Goal: Information Seeking & Learning: Learn about a topic

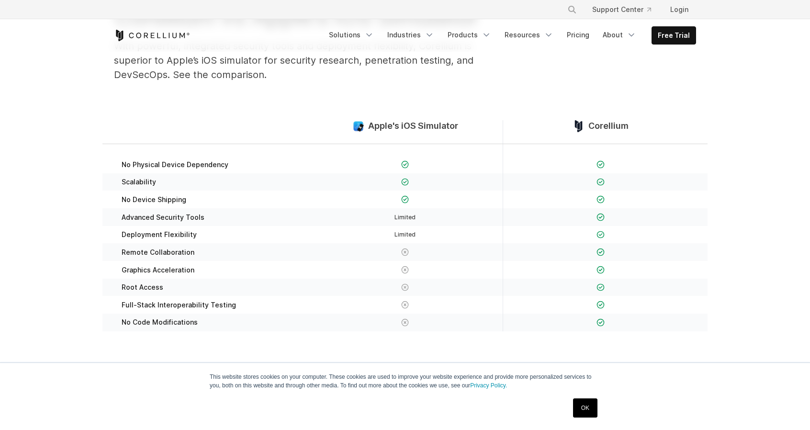
scroll to position [335, 0]
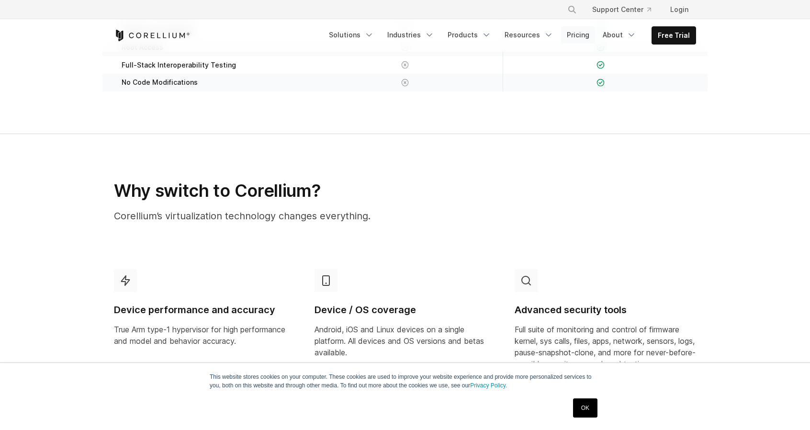
click at [580, 35] on link "Pricing" at bounding box center [578, 34] width 34 height 17
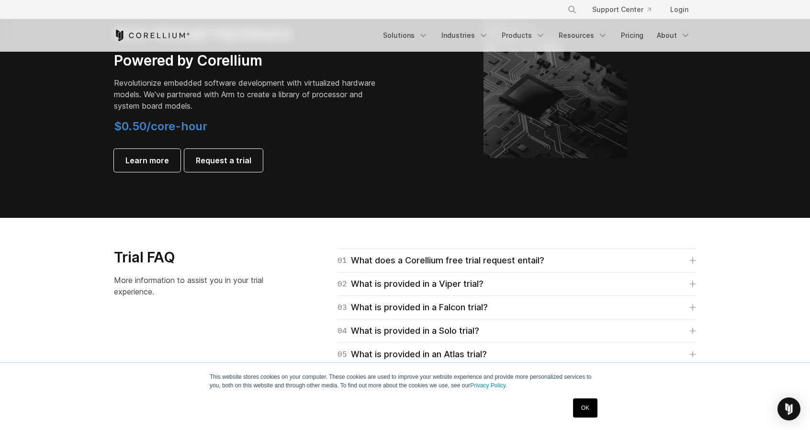
scroll to position [1292, 0]
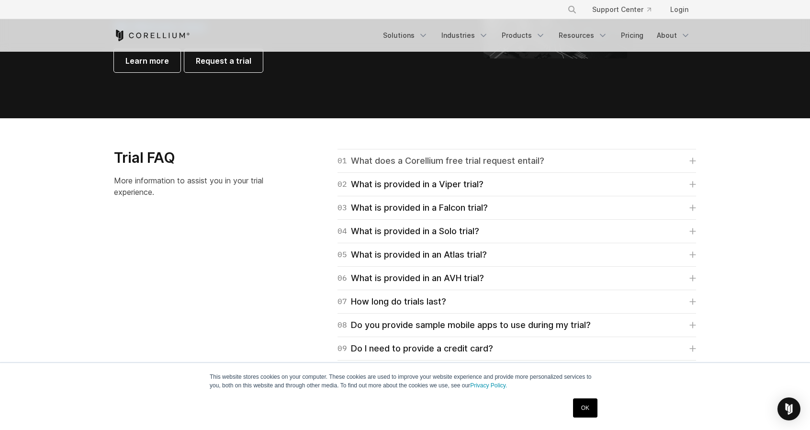
click at [512, 163] on div "01 What does a Corellium free trial request entail?" at bounding box center [440, 160] width 207 height 13
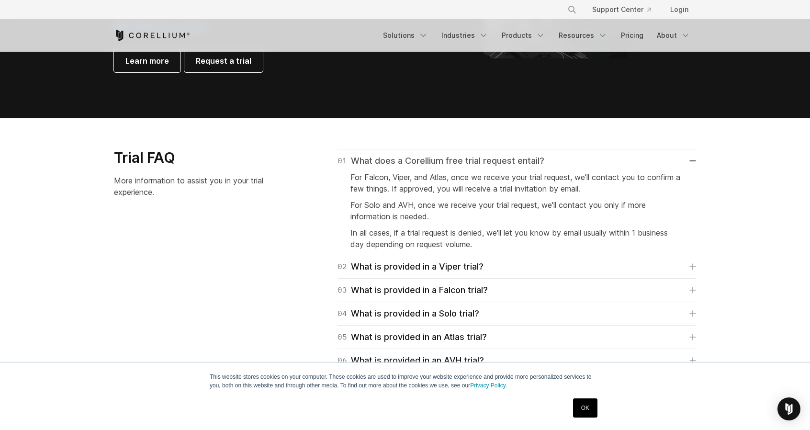
click at [512, 163] on div "01 What does a Corellium free trial request entail?" at bounding box center [440, 160] width 207 height 13
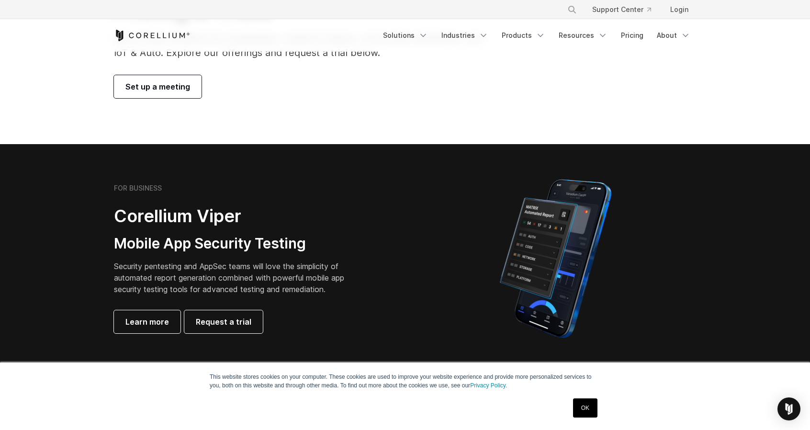
scroll to position [96, 0]
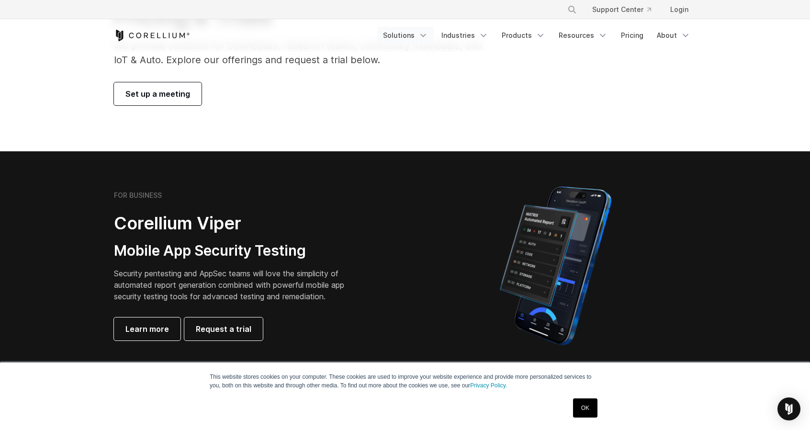
click at [411, 33] on link "Solutions" at bounding box center [405, 35] width 56 height 17
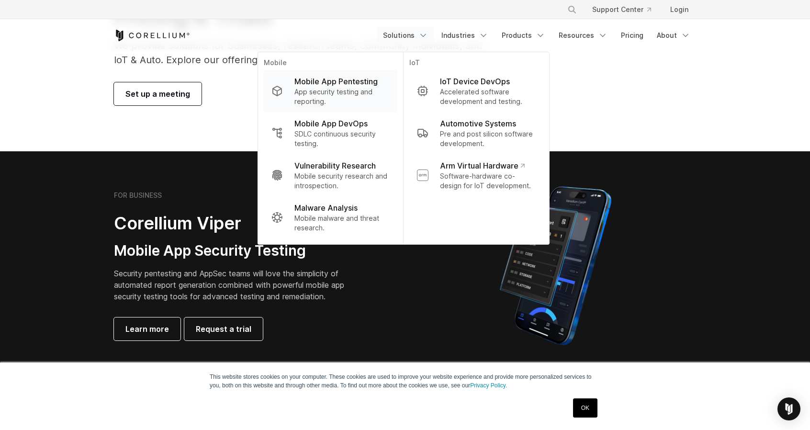
click at [340, 92] on p "App security testing and reporting." at bounding box center [341, 96] width 95 height 19
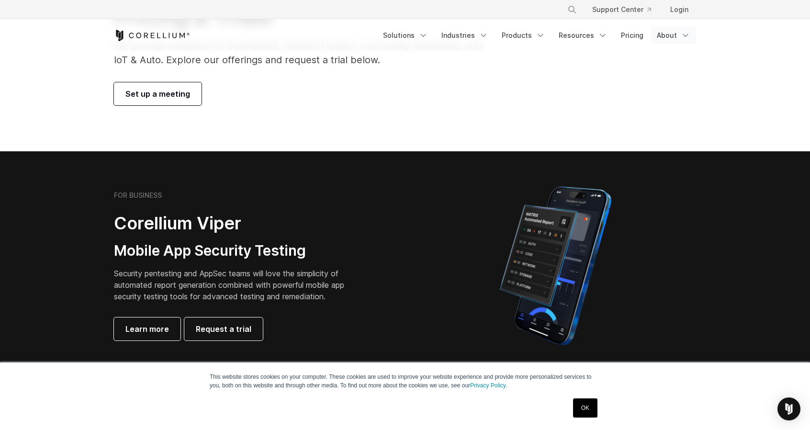
click at [675, 34] on link "About" at bounding box center [673, 35] width 45 height 17
